Goal: Navigation & Orientation: Find specific page/section

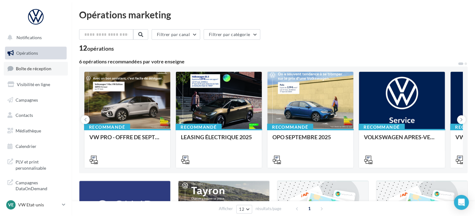
click at [30, 71] on span "Boîte de réception" at bounding box center [33, 68] width 35 height 5
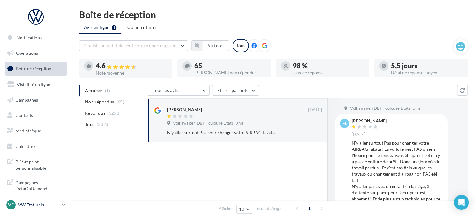
click at [49, 204] on p "VW Etat-unis" at bounding box center [38, 205] width 41 height 6
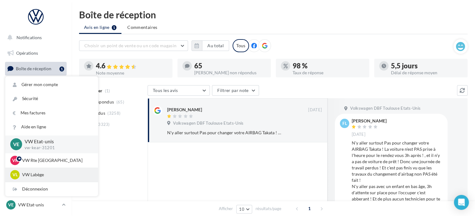
click at [36, 172] on p "VW Labège" at bounding box center [56, 175] width 68 height 6
